Goal: Find specific page/section: Find specific page/section

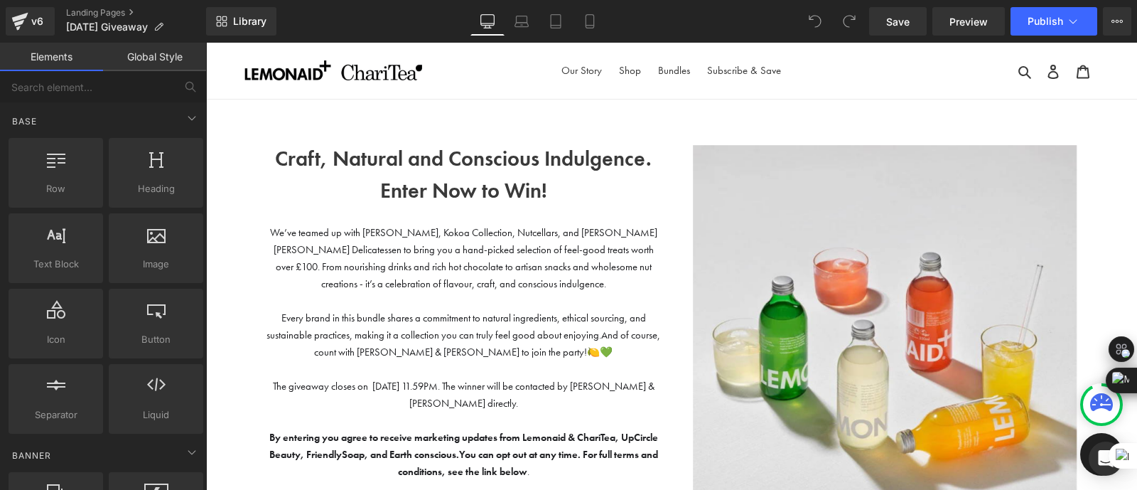
click at [535, 256] on p "We’ve teamed up with [PERSON_NAME], Kokoa Collection, Nutcellars, and [PERSON_N…" at bounding box center [464, 258] width 394 height 68
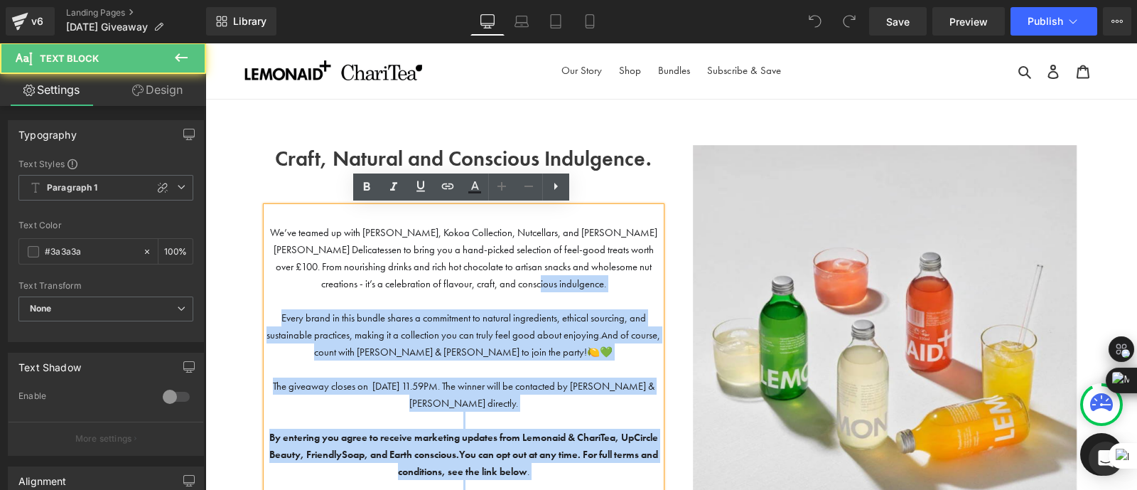
drag, startPoint x: 547, startPoint y: 286, endPoint x: 262, endPoint y: 233, distance: 289.8
click at [267, 233] on div "We’ve teamed up with [PERSON_NAME], Kokoa Collection, Nutcellars, and [PERSON_N…" at bounding box center [464, 369] width 394 height 324
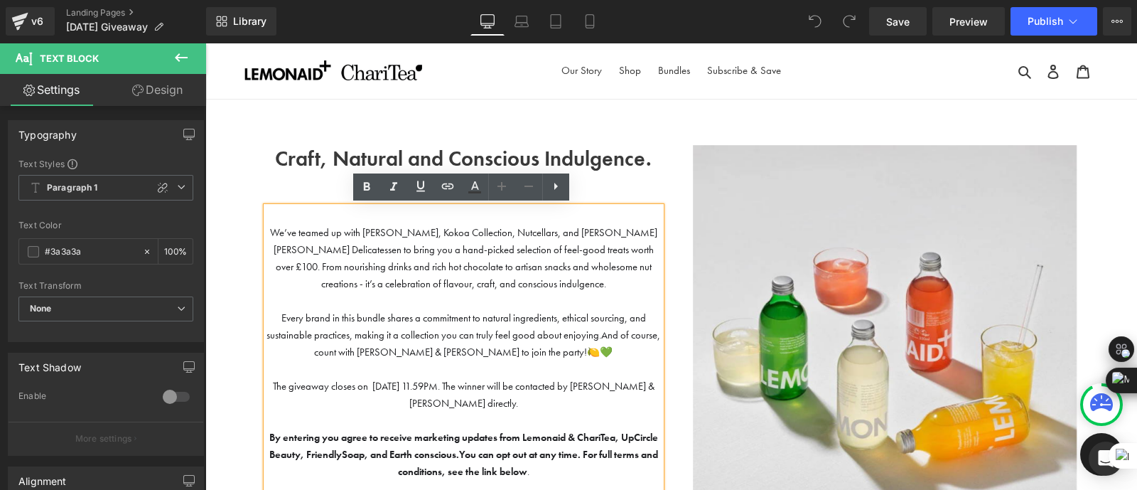
click at [358, 232] on span "We’ve teamed up with [PERSON_NAME], Kokoa Collection, Nutcellars, and [PERSON_N…" at bounding box center [463, 258] width 387 height 64
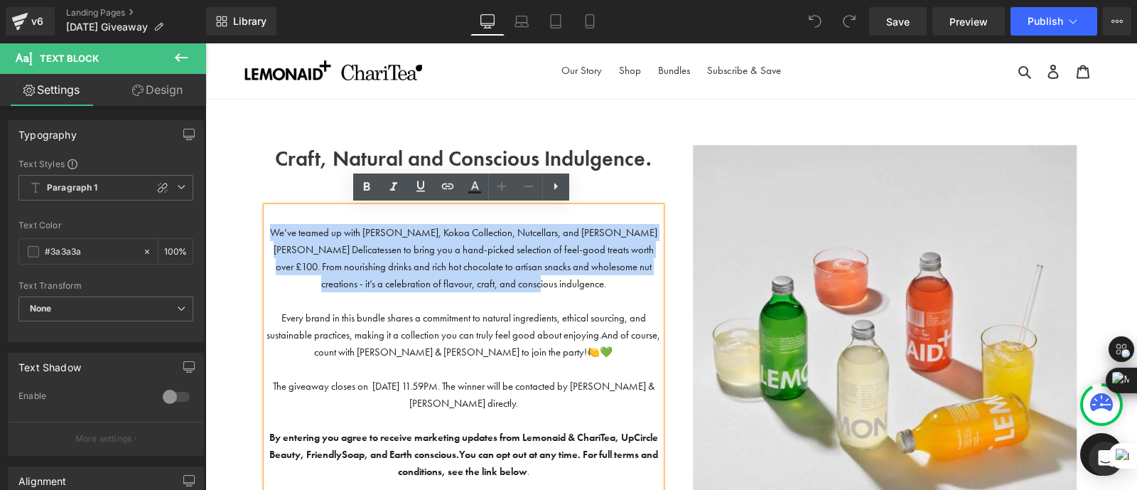
drag, startPoint x: 555, startPoint y: 287, endPoint x: 263, endPoint y: 229, distance: 297.9
click at [267, 229] on p "We’ve teamed up with [PERSON_NAME], Kokoa Collection, Nutcellars, and [PERSON_N…" at bounding box center [464, 258] width 394 height 68
copy span "We’ve teamed up with [PERSON_NAME], Kokoa Collection, Nutcellars, and [PERSON_N…"
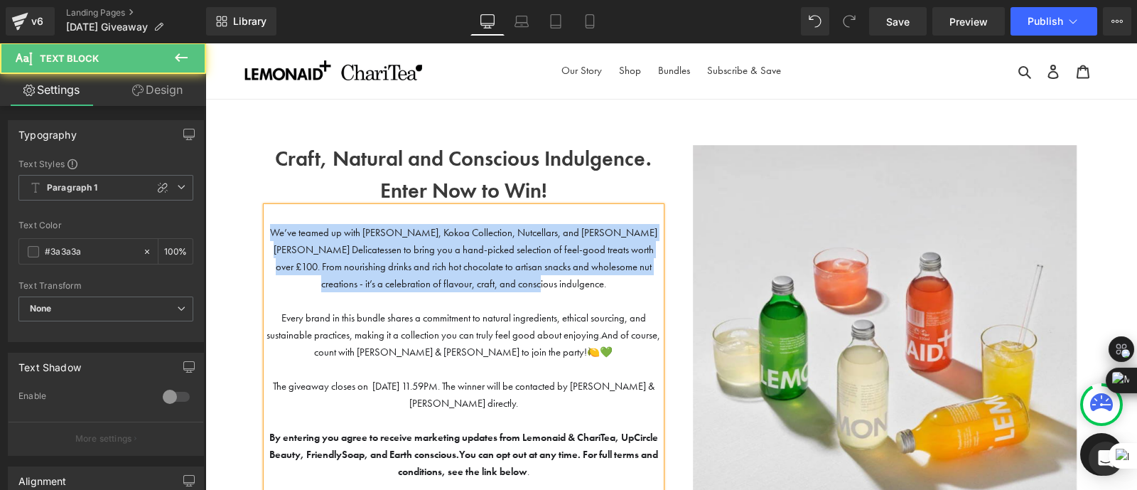
click at [429, 271] on span "We’ve teamed up with [PERSON_NAME], Kokoa Collection, Nutcellars, and [PERSON_N…" at bounding box center [463, 258] width 387 height 64
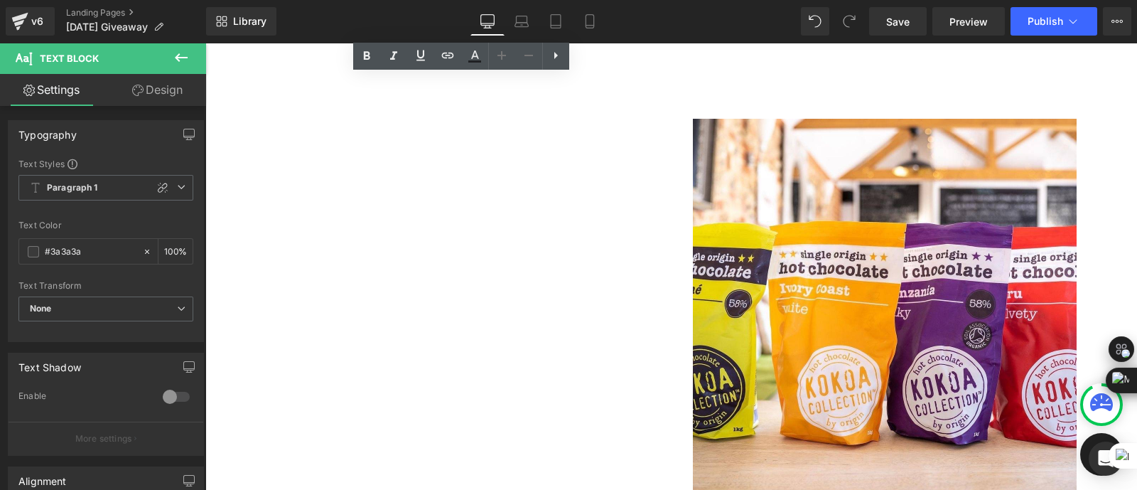
scroll to position [836, 0]
